Goal: Check status

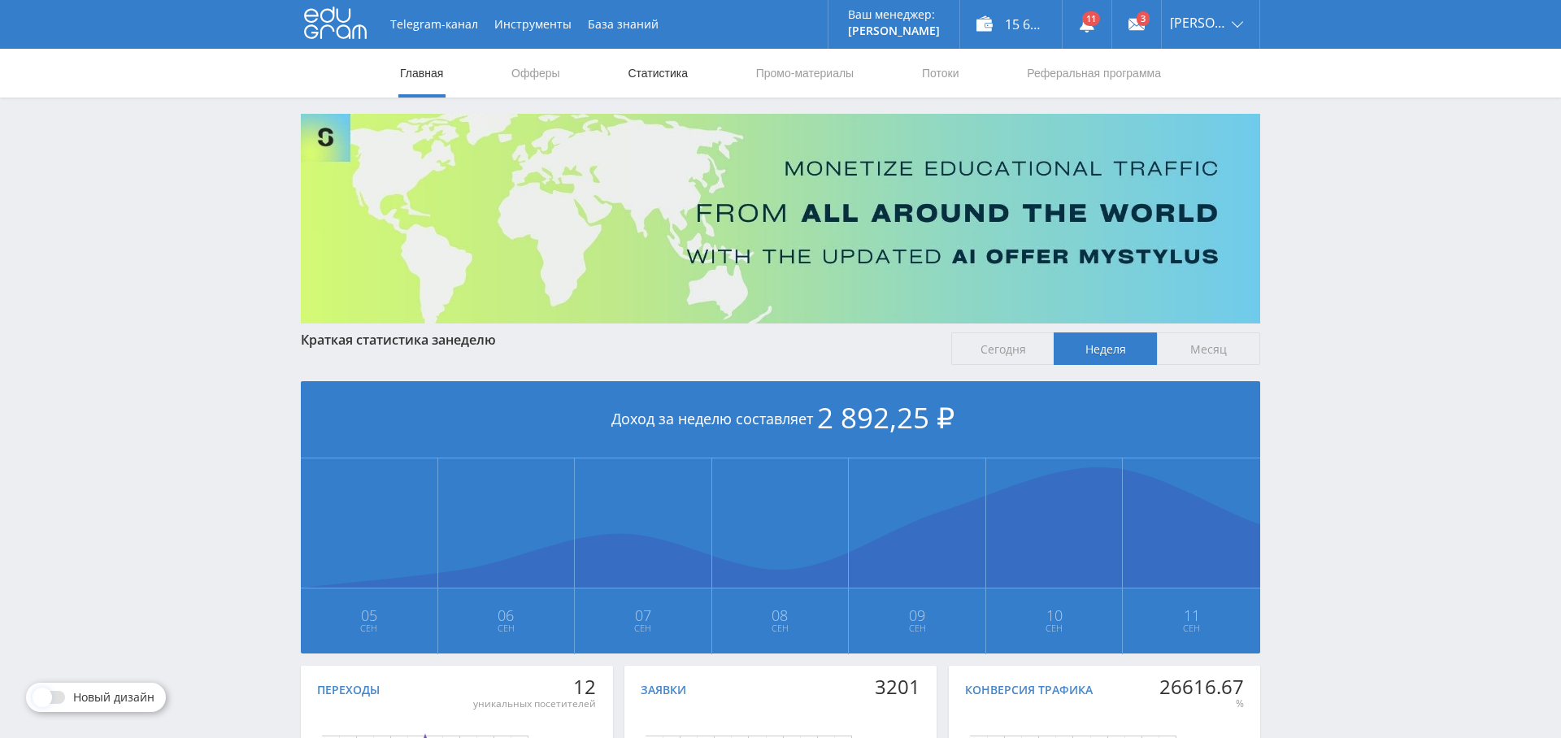
click at [647, 68] on link "Статистика" at bounding box center [657, 73] width 63 height 49
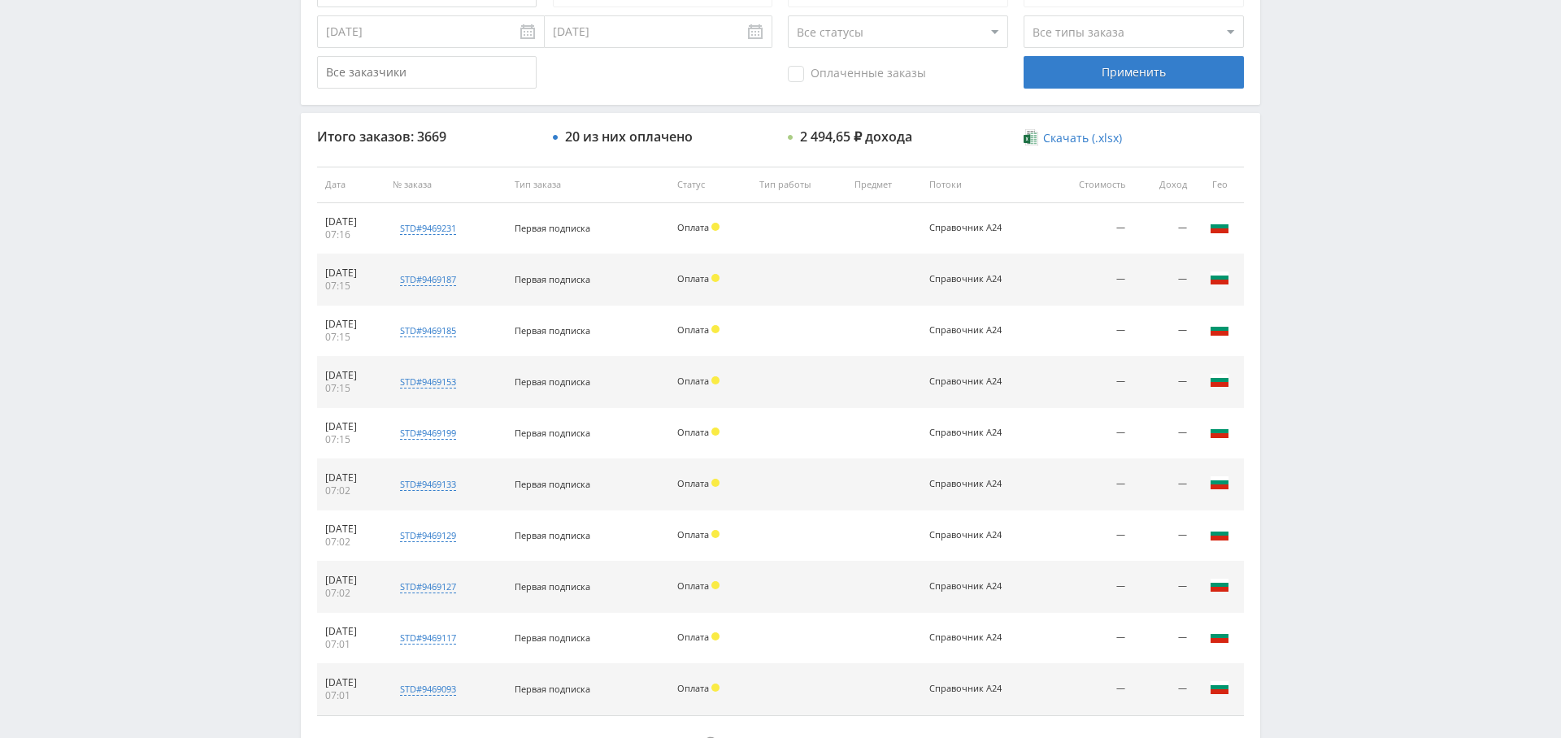
scroll to position [306, 0]
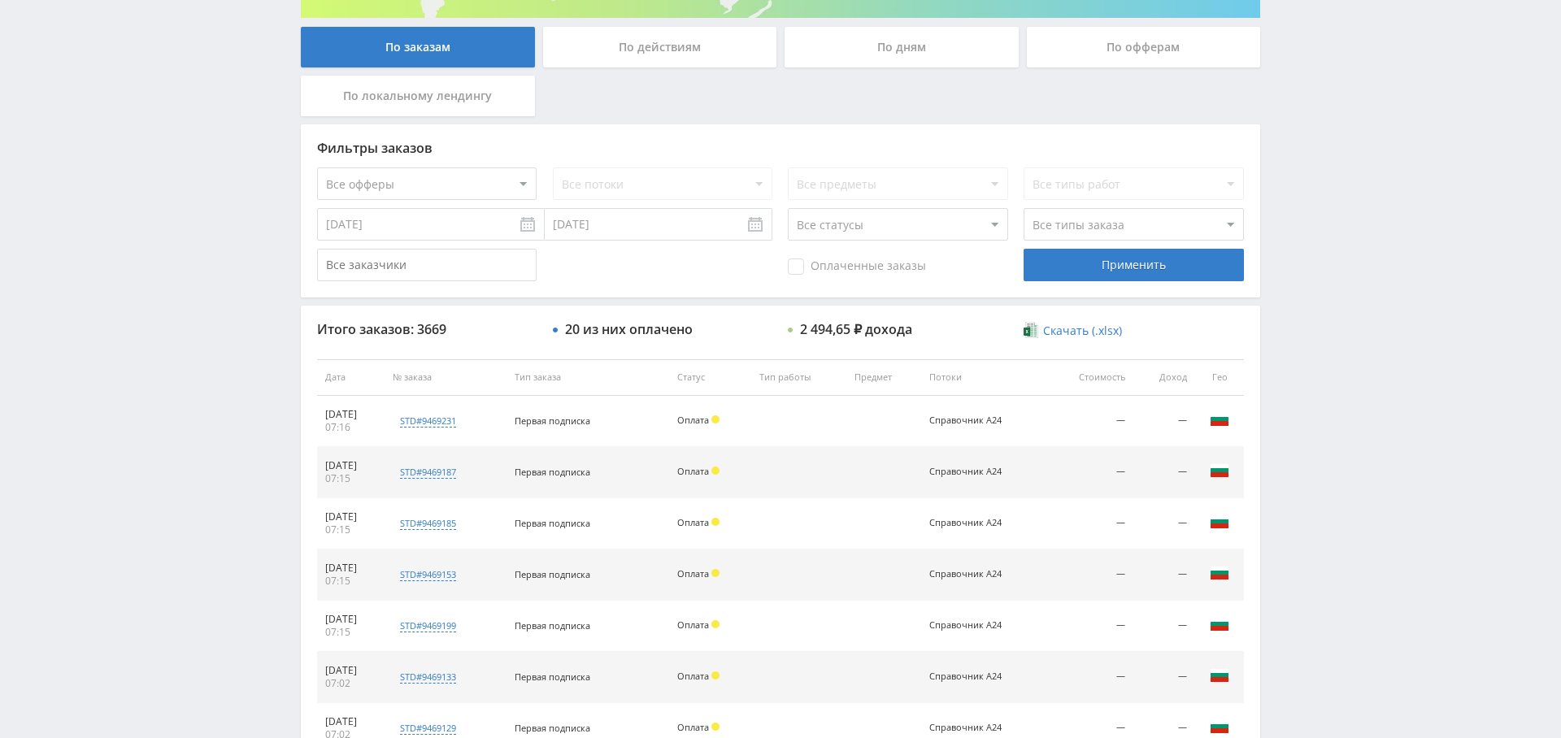
click at [442, 189] on select "Все офферы MyStylus MyStylus - Revshare Кампус AI Studybay Автор24 Studybay [GE…" at bounding box center [427, 184] width 220 height 33
select select "376"
click at [1091, 259] on div "Применить" at bounding box center [1134, 265] width 220 height 33
click at [829, 259] on span "Оплаченные заказы" at bounding box center [857, 267] width 138 height 16
click at [0, 0] on input "Оплаченные заказы" at bounding box center [0, 0] width 0 height 0
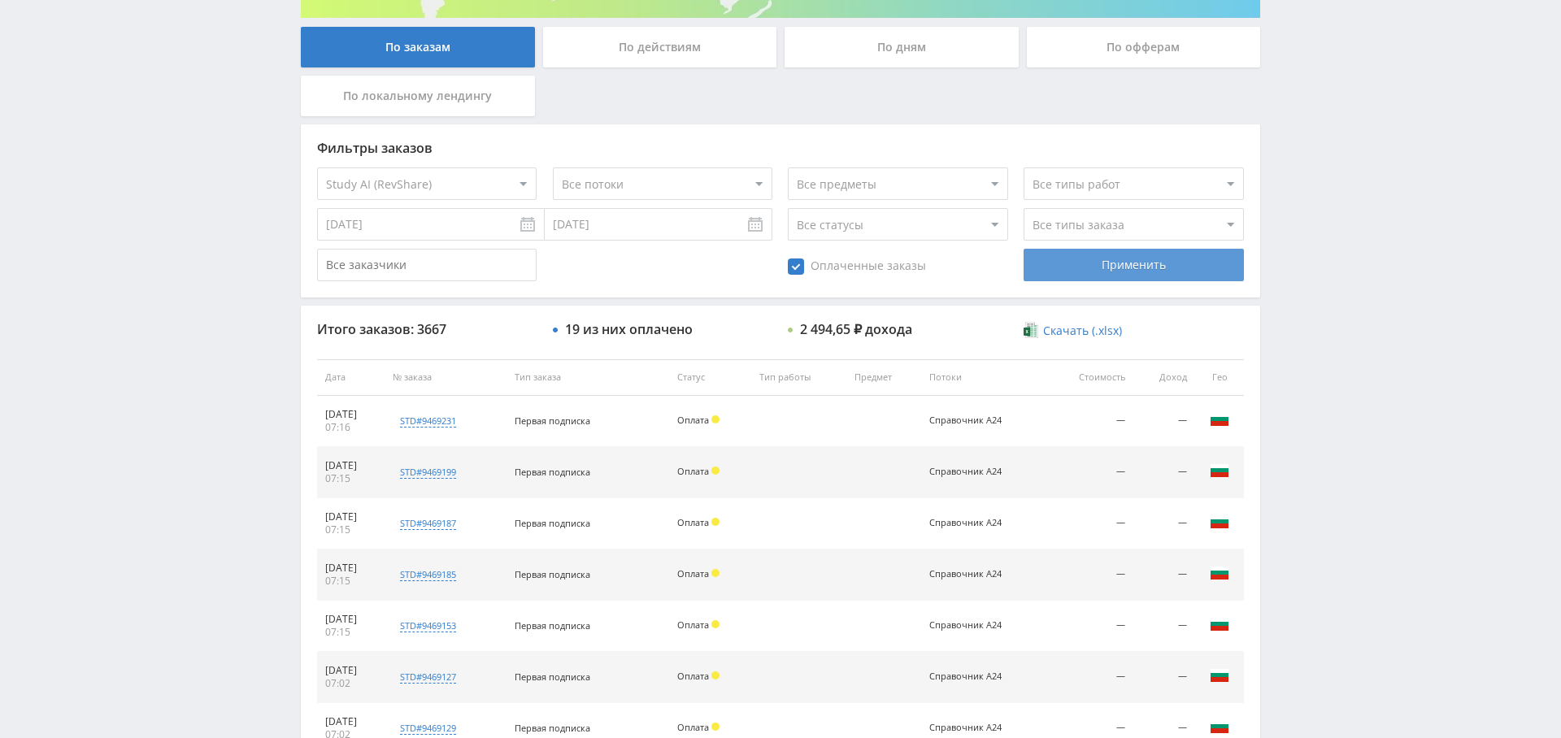
click at [1135, 265] on div "Применить" at bounding box center [1134, 265] width 220 height 33
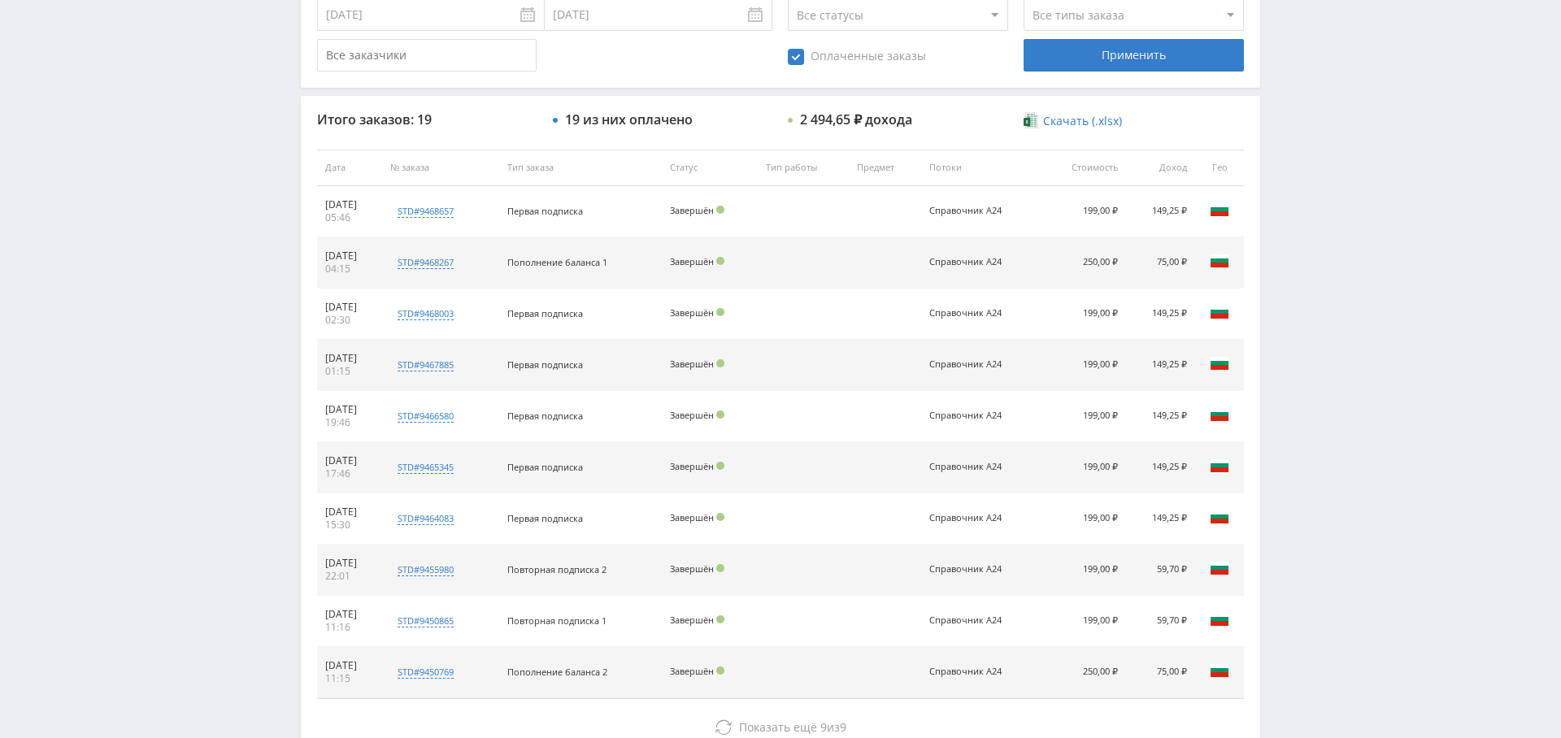
scroll to position [623, 0]
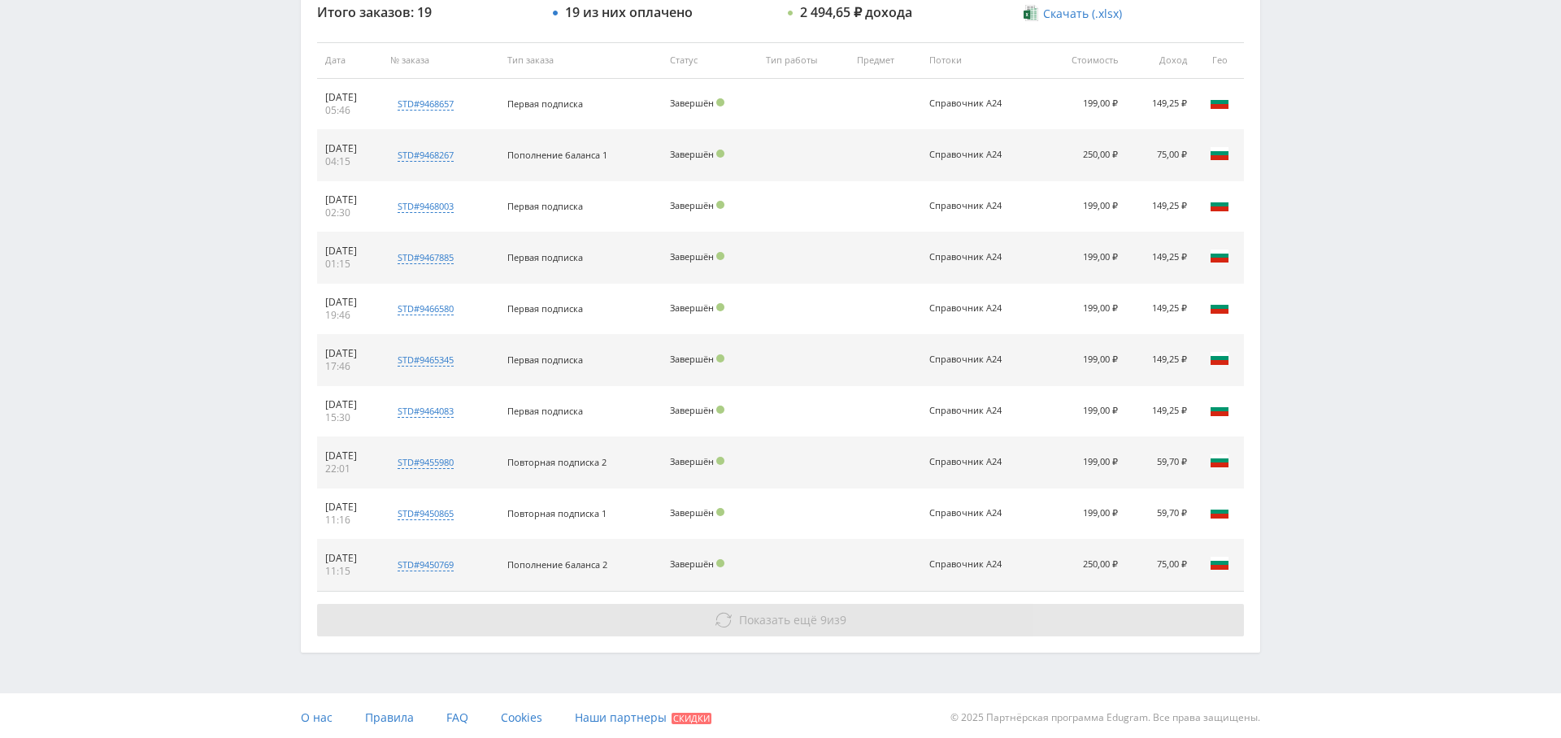
click at [742, 612] on span "Показать ещё" at bounding box center [778, 619] width 78 height 15
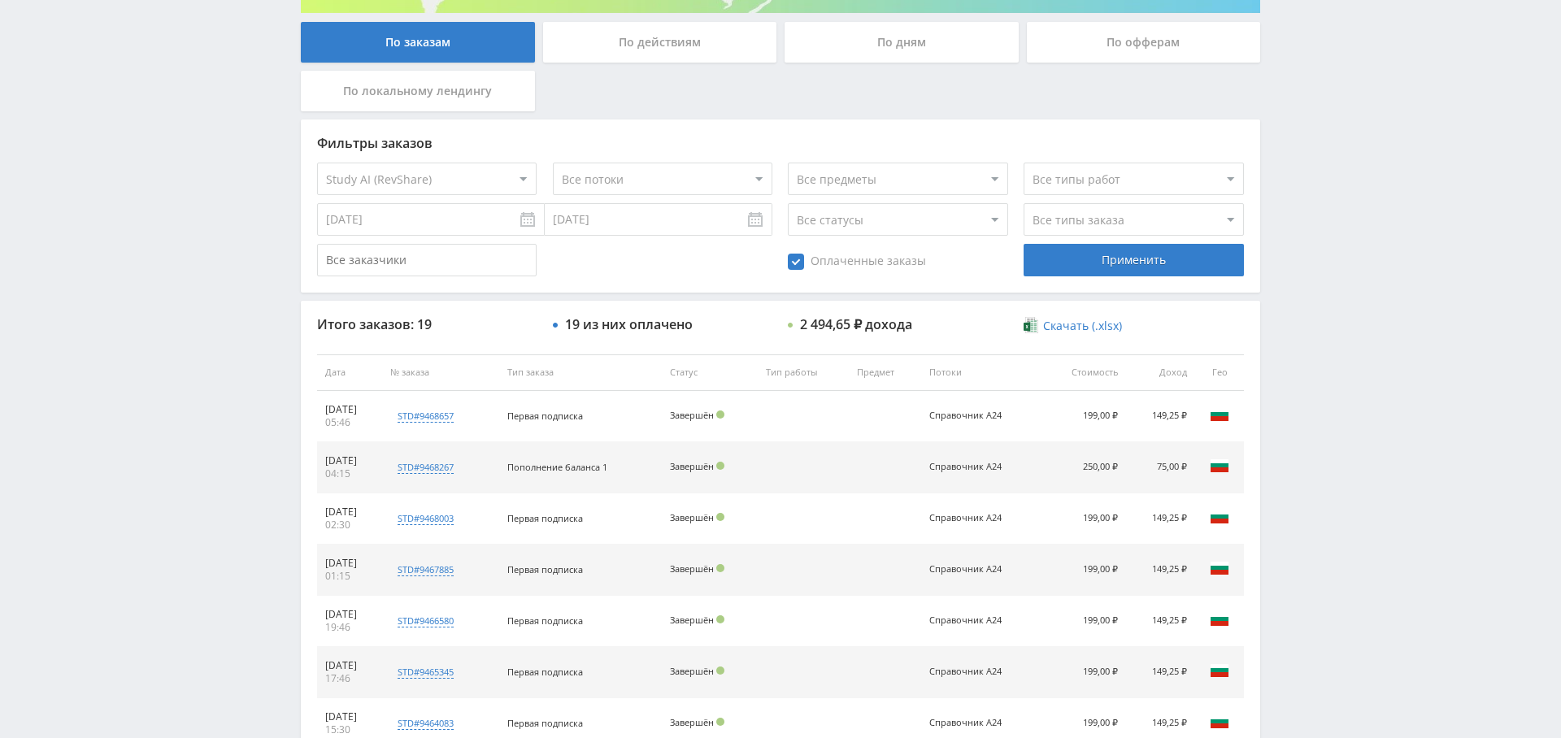
scroll to position [0, 0]
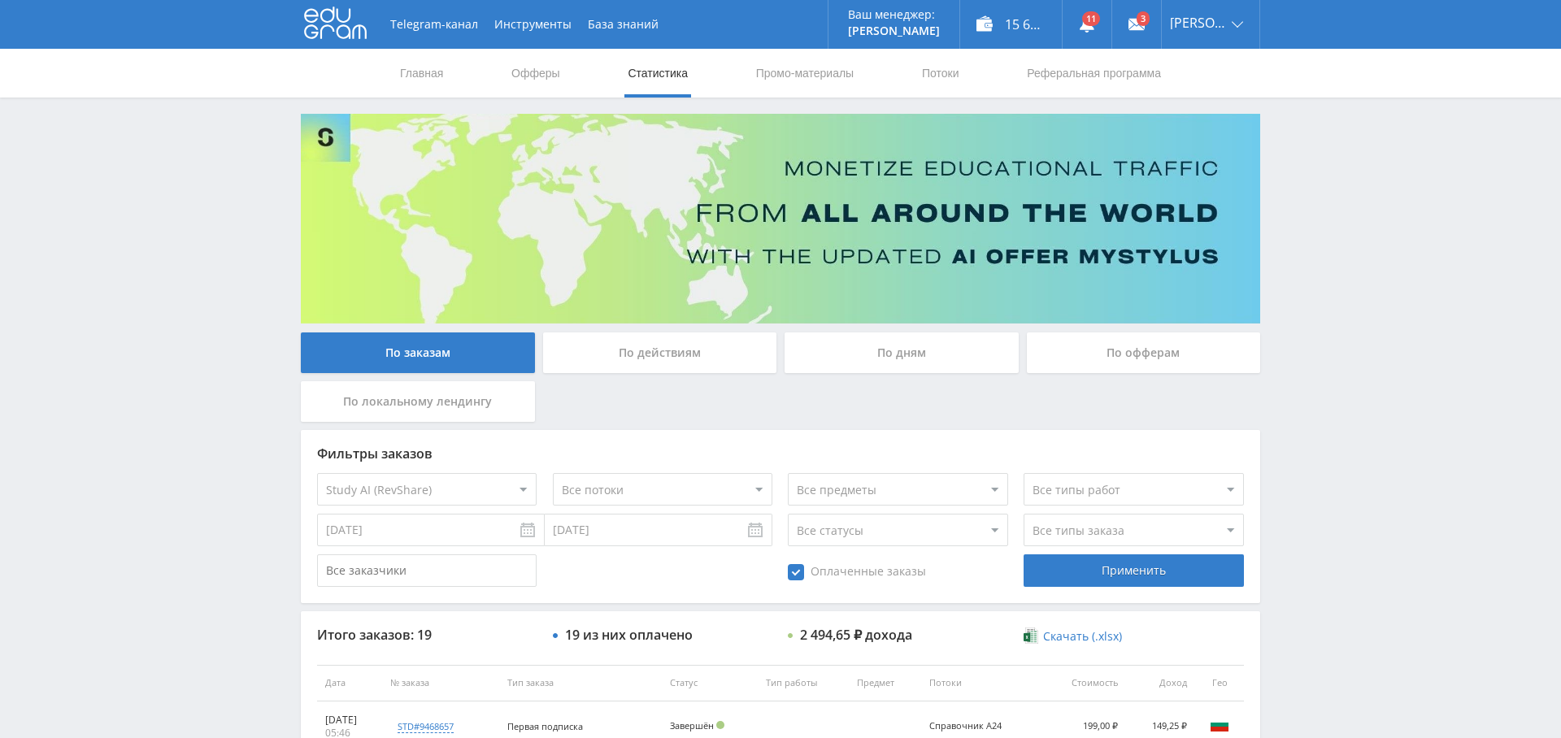
click at [887, 357] on div "По дням" at bounding box center [902, 353] width 234 height 41
click at [0, 0] on input "По дням" at bounding box center [0, 0] width 0 height 0
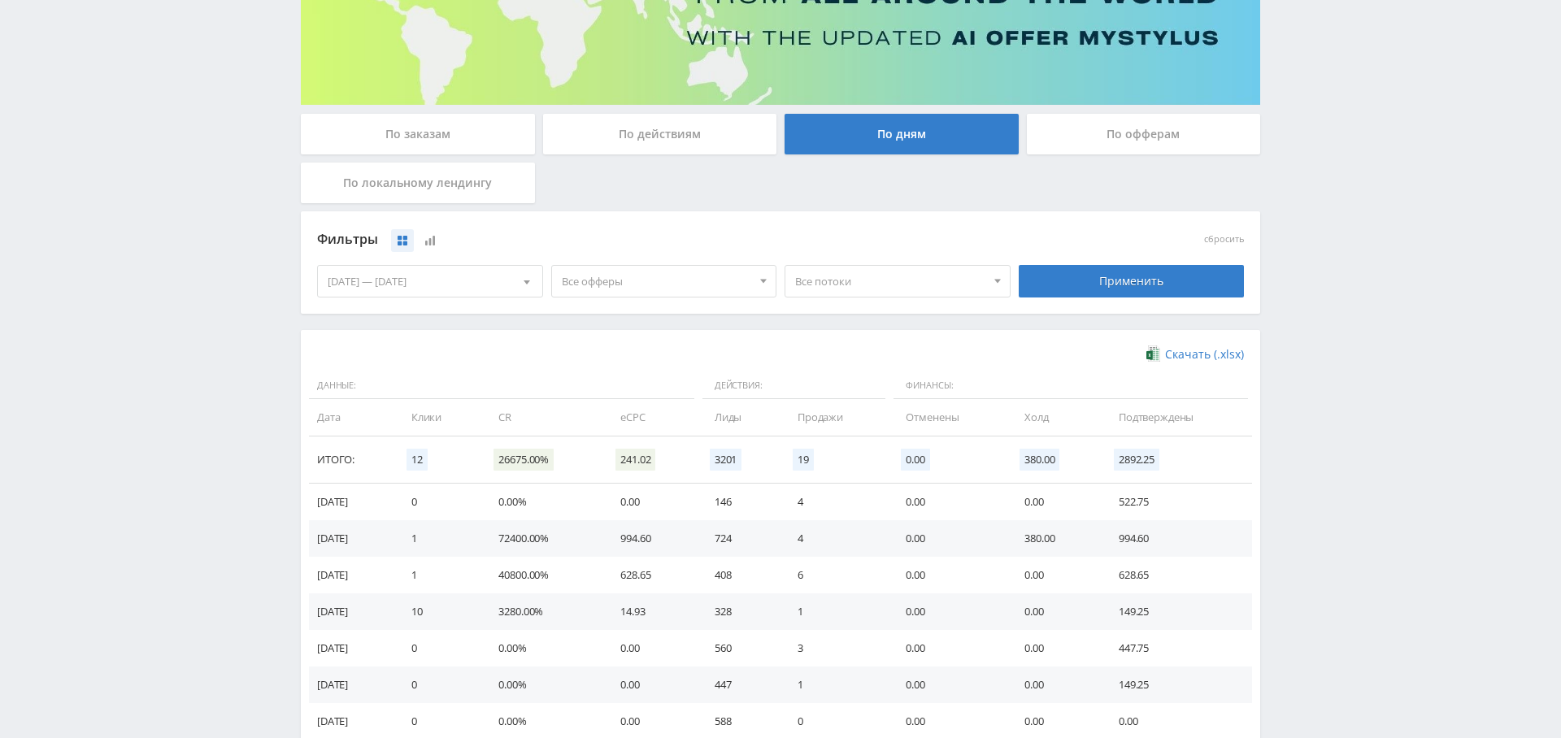
scroll to position [220, 0]
click at [667, 279] on span "Все офферы" at bounding box center [657, 280] width 190 height 31
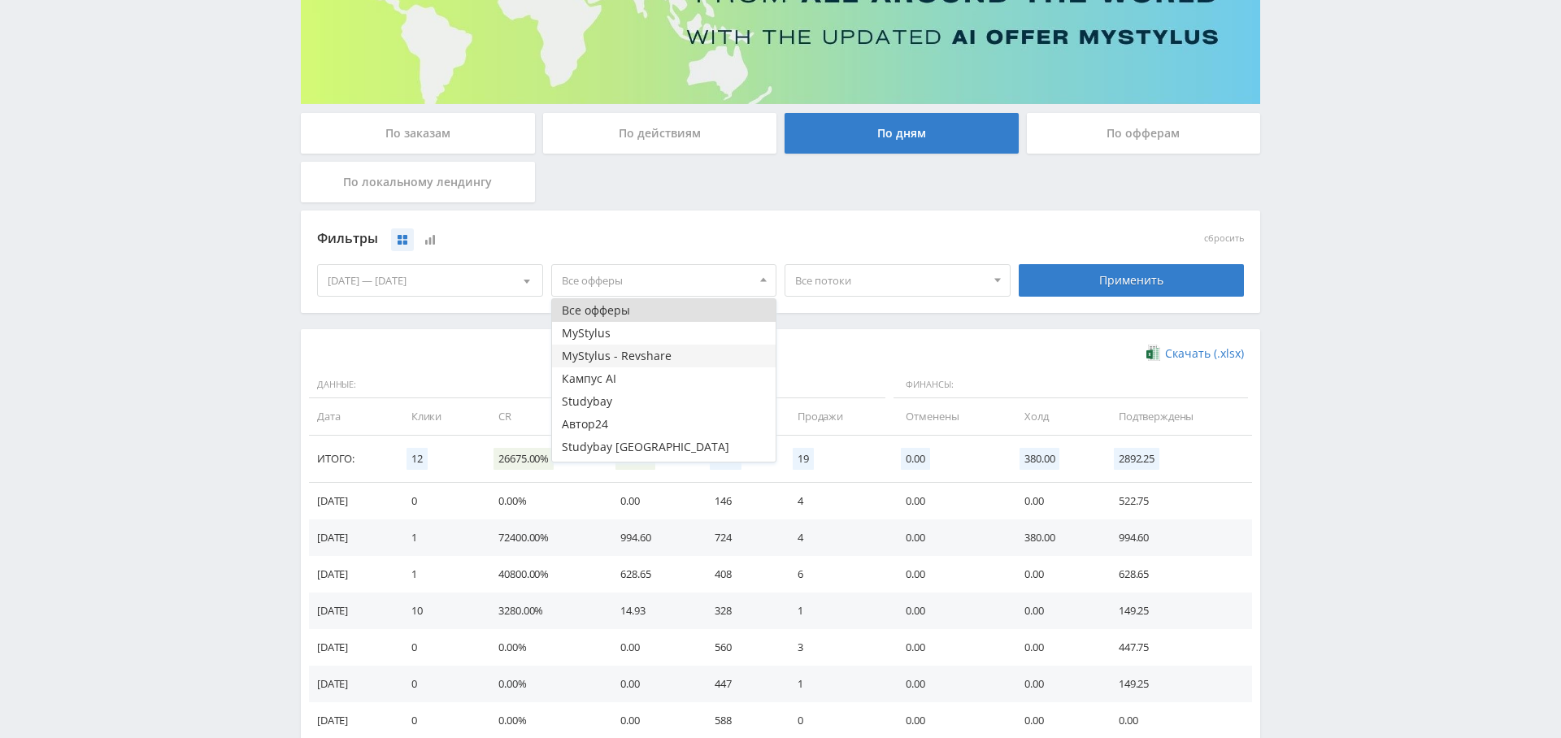
scroll to position [248, 0]
click at [660, 450] on button "Study AI (RevShare)" at bounding box center [664, 450] width 224 height 23
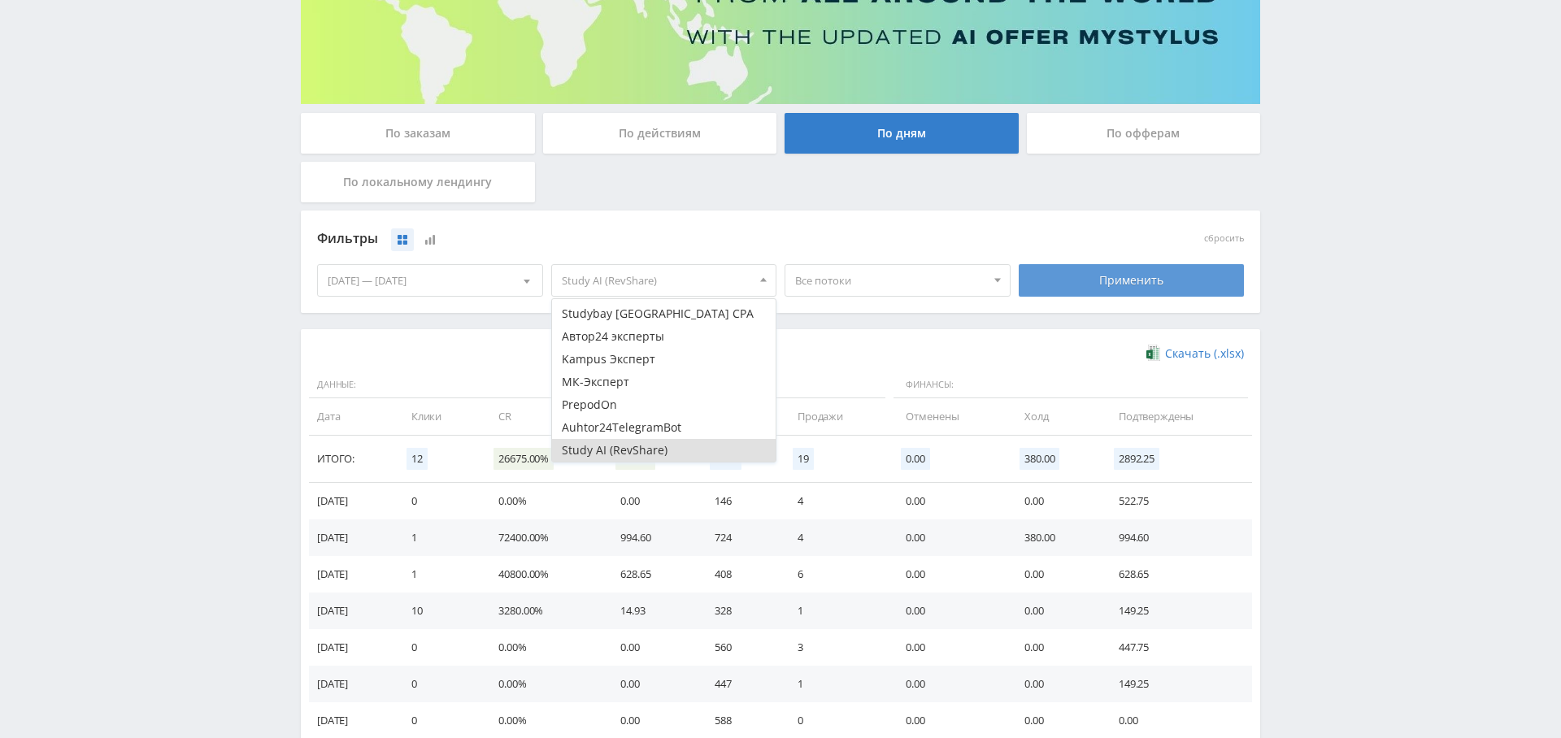
click at [1114, 278] on div "Применить" at bounding box center [1132, 280] width 226 height 33
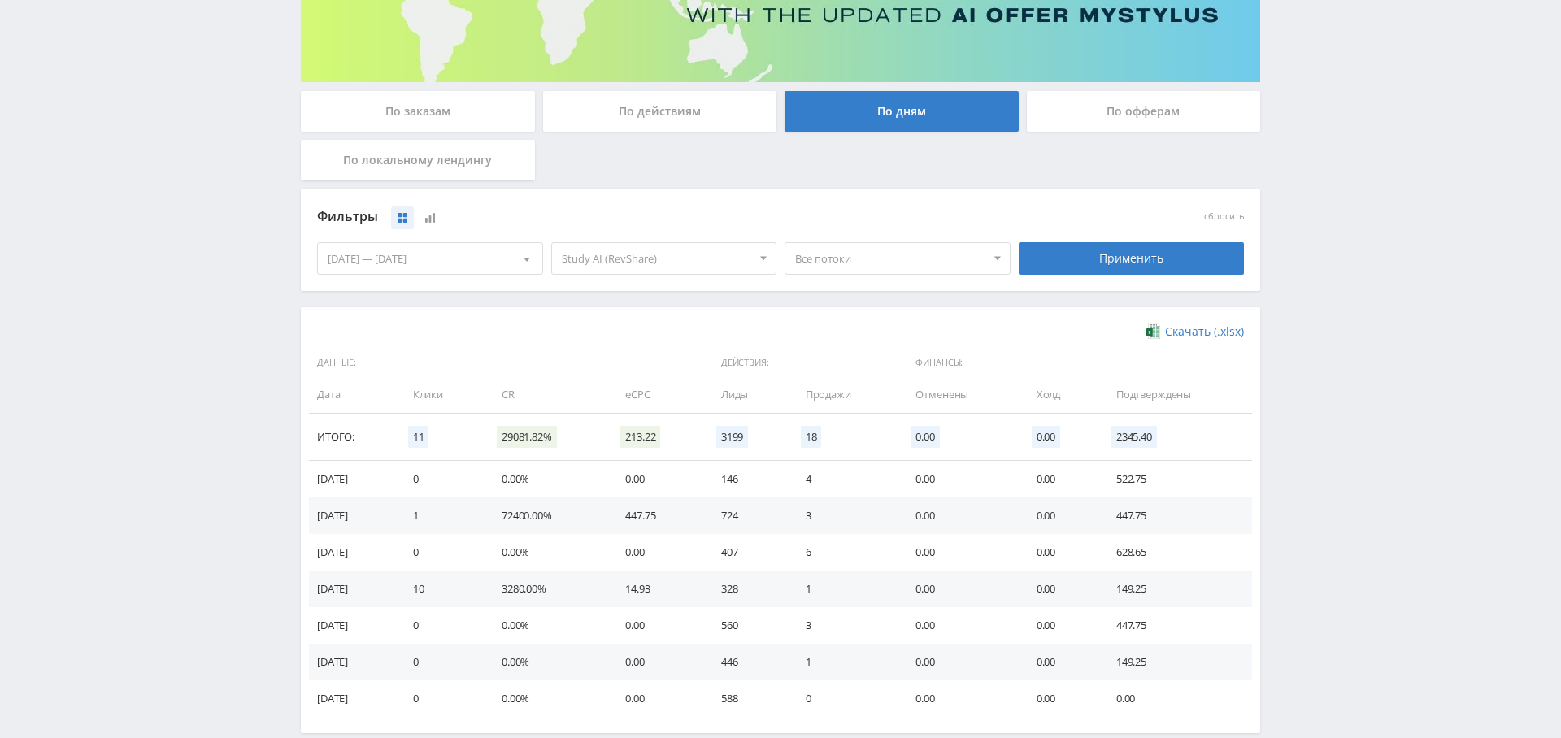
scroll to position [324, 0]
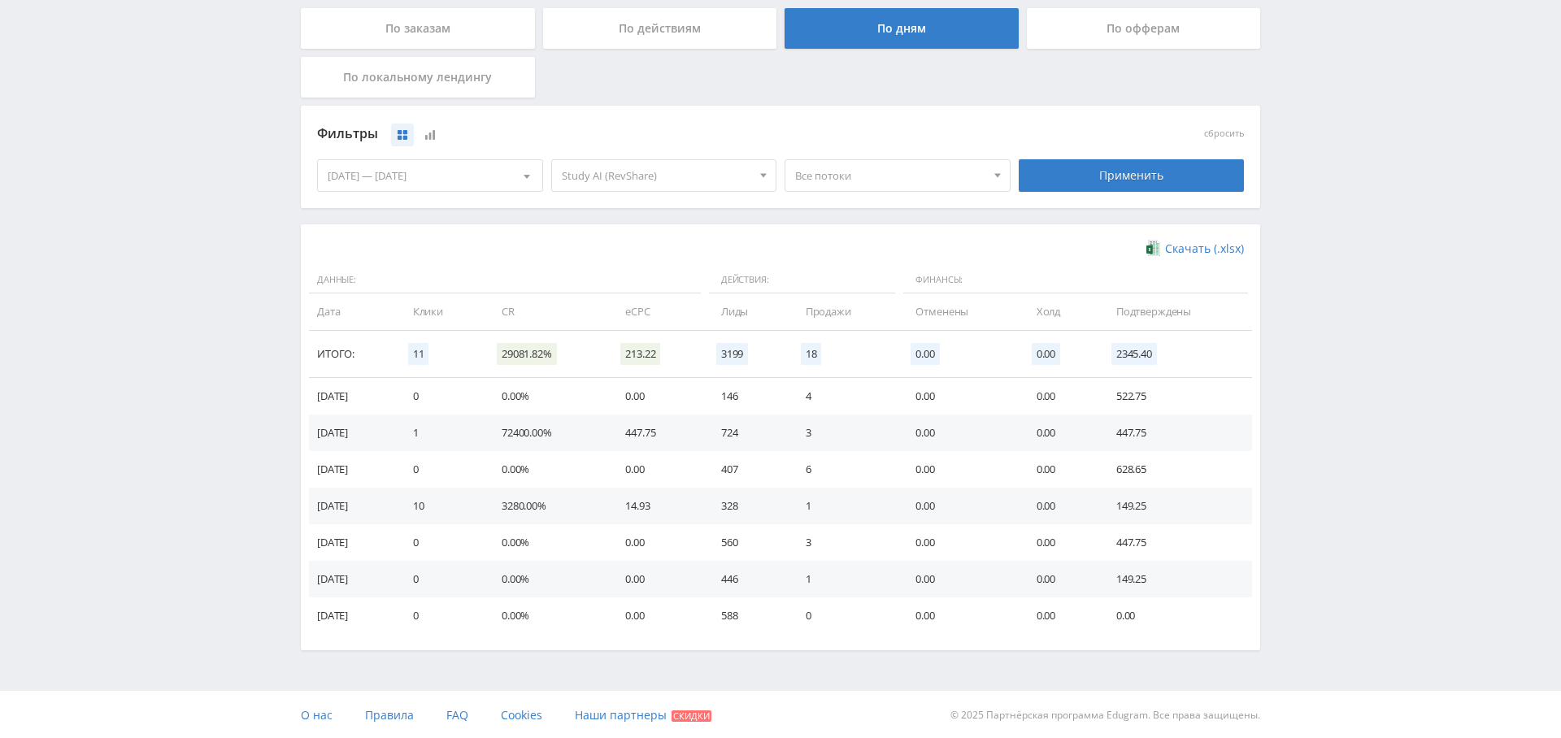
click at [718, 187] on span "Study AI (RevShare)" at bounding box center [657, 175] width 190 height 31
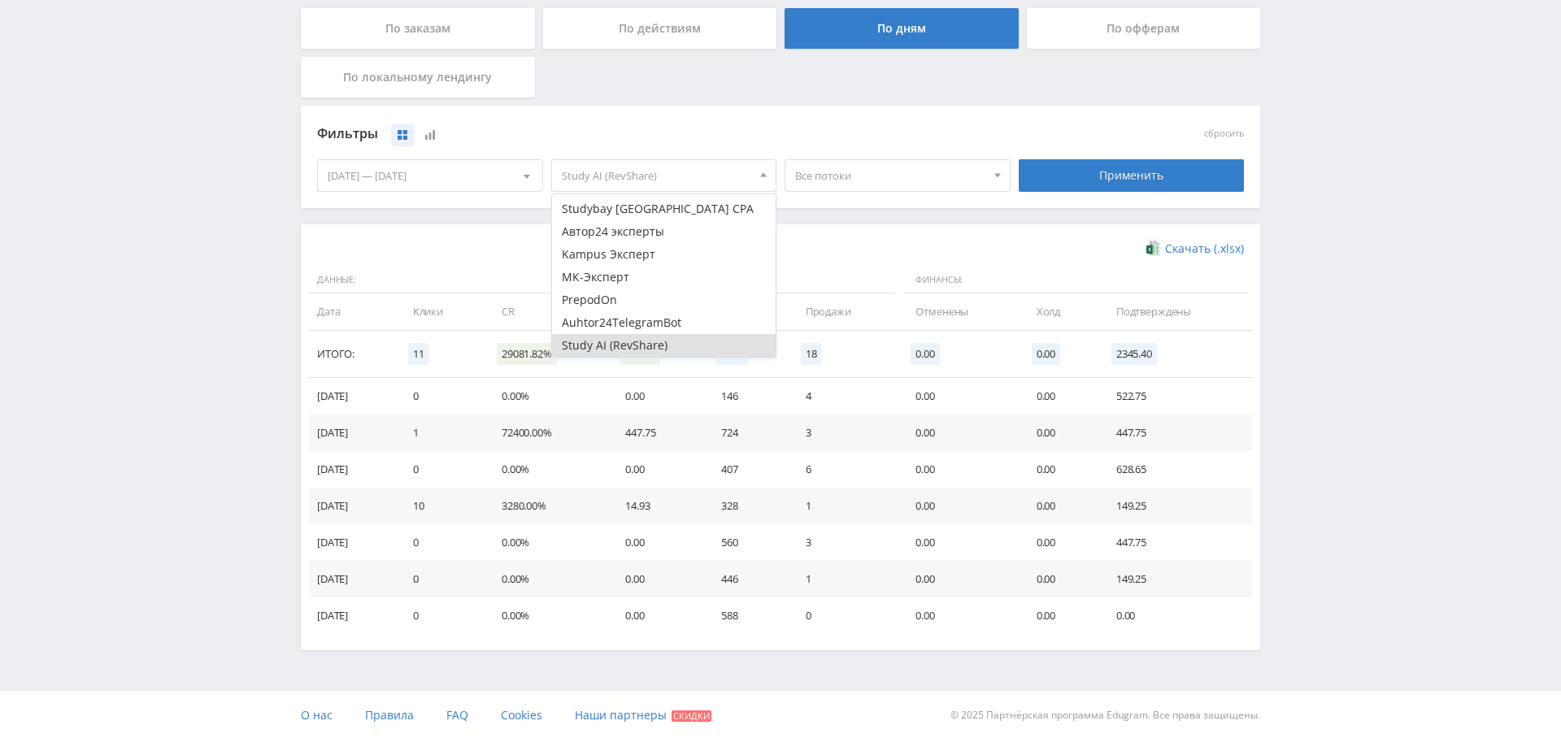
click at [851, 219] on div "Фильтры сбросить [DATE] — [DATE] Календарь Период [DATE] Пн Вт Ср Чт Пт Сб Вс 1…" at bounding box center [781, 165] width 960 height 119
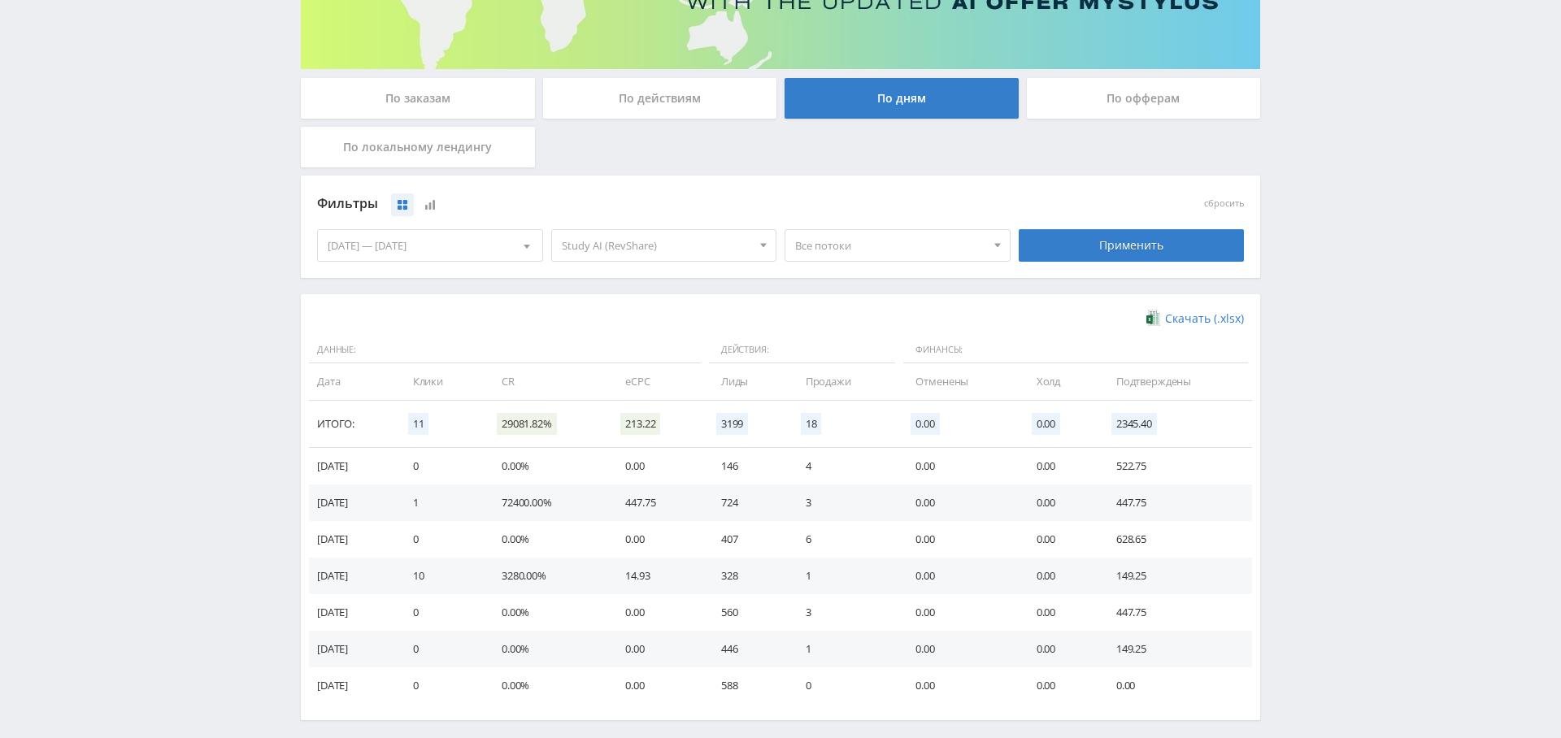
scroll to position [0, 0]
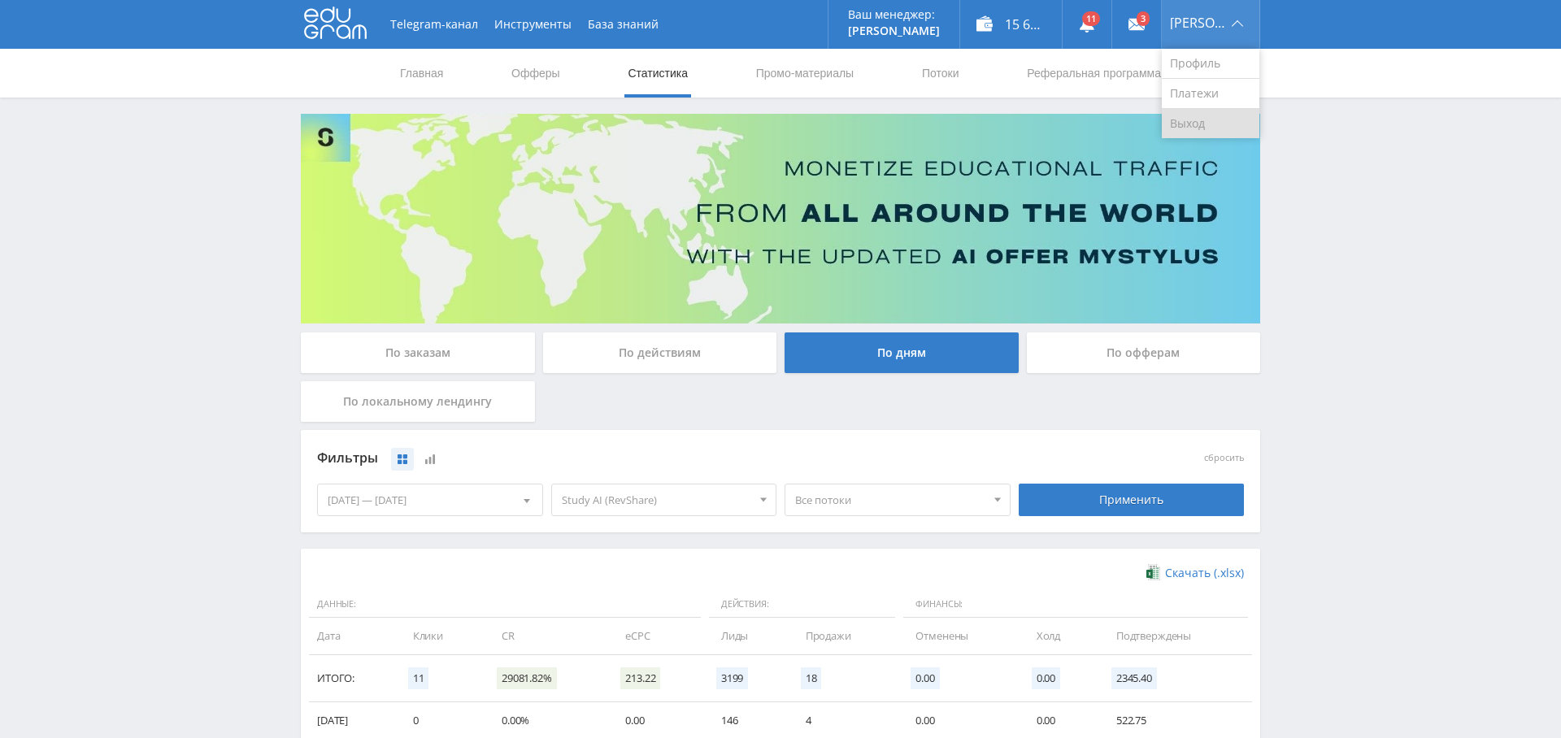
click at [1205, 126] on link "Выход" at bounding box center [1211, 123] width 98 height 29
